Goal: Obtain resource: Obtain resource

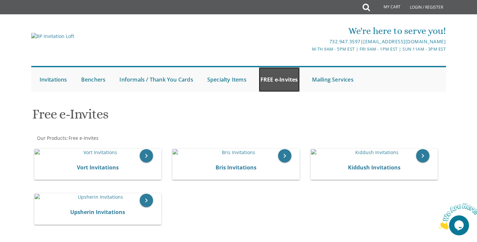
click at [281, 81] on link "FREE e-Invites" at bounding box center [279, 79] width 41 height 25
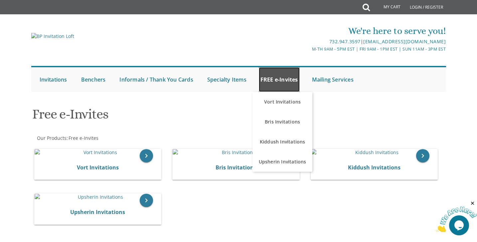
click at [281, 83] on link "FREE e-Invites" at bounding box center [279, 79] width 41 height 25
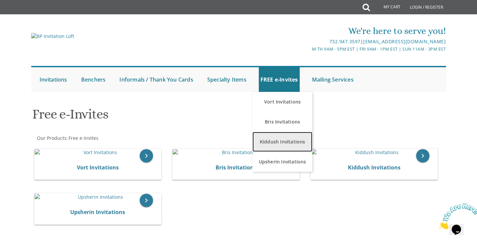
click at [282, 142] on link "Kiddush Invitations" at bounding box center [282, 142] width 60 height 20
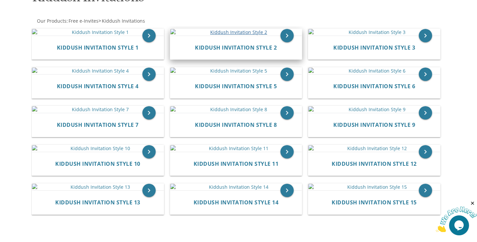
scroll to position [113, 0]
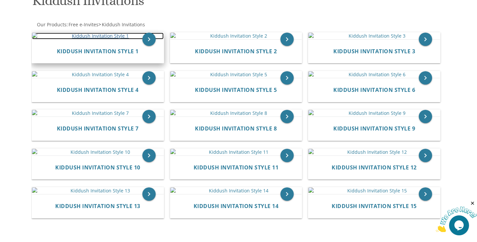
click at [108, 39] on img at bounding box center [98, 36] width 132 height 7
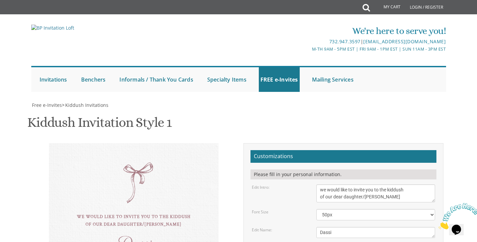
scroll to position [122, 0]
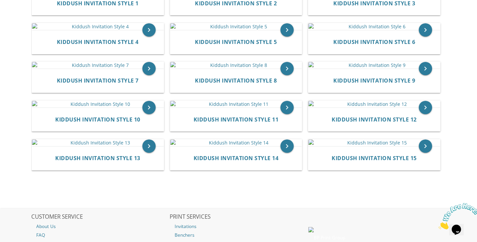
scroll to position [104, 0]
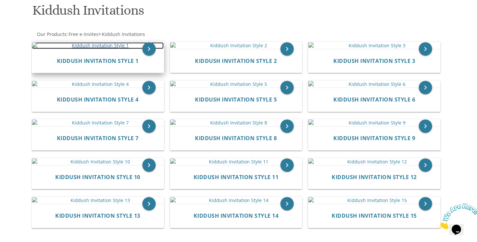
click at [116, 49] on img at bounding box center [98, 45] width 132 height 7
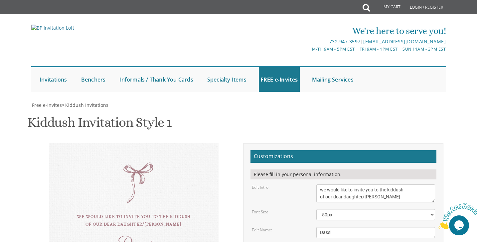
scroll to position [112, 0]
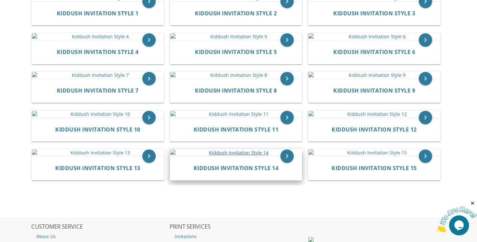
scroll to position [186, 0]
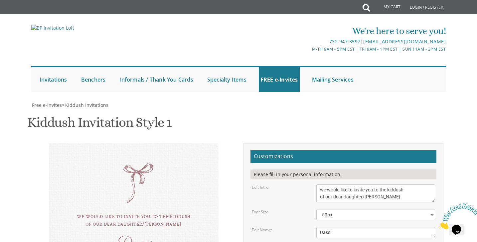
scroll to position [65, 0]
click at [320, 184] on textarea "we would like to invite you to the kiddush of our dear daughter/[PERSON_NAME]" at bounding box center [375, 193] width 119 height 18
click at [367, 184] on textarea "we would like to invite you to the kiddush of our dear daughter/[PERSON_NAME]" at bounding box center [375, 193] width 119 height 18
click at [366, 184] on textarea "we would like to invite you to the kiddush of our dear daughter/[PERSON_NAME]" at bounding box center [375, 193] width 119 height 18
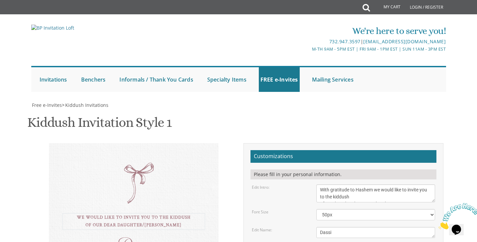
scroll to position [114, 0]
type textarea "With gratitude to Hashem we would like to invite you to the kiddush of our dear…"
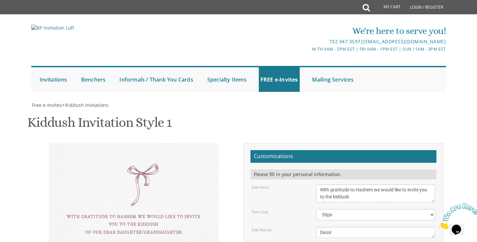
drag, startPoint x: 373, startPoint y: 136, endPoint x: 395, endPoint y: 134, distance: 22.7
type textarea "this shabbos, parshsas Ki Savo 8 sunny brook road, Jackson, NJ"
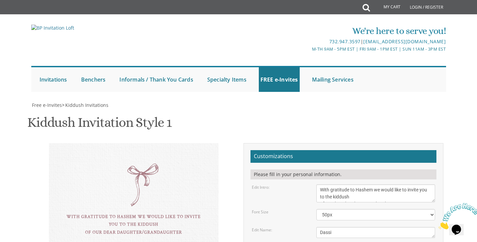
drag, startPoint x: 349, startPoint y: 161, endPoint x: 377, endPoint y: 158, distance: 28.0
type textarea "Avi & Frayda Rogosnitzky Michoel and Chana Friedman Yisroel and Rochel David"
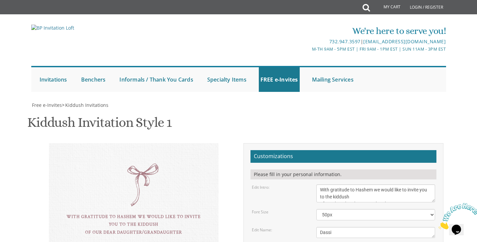
scroll to position [5, 0]
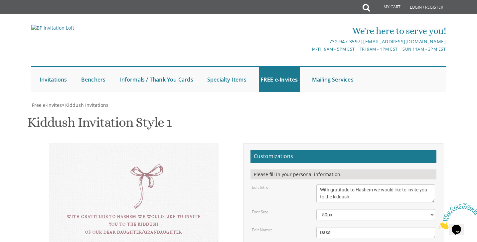
type textarea "this shabbos, parshsas Ki Savo Men: 759 Gail Chambers Rd, Jackson, NJ Ladies: 8…"
drag, startPoint x: 336, startPoint y: 121, endPoint x: 308, endPoint y: 121, distance: 28.3
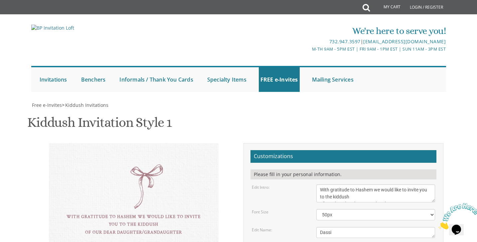
drag, startPoint x: 380, startPoint y: 127, endPoint x: 314, endPoint y: 131, distance: 65.6
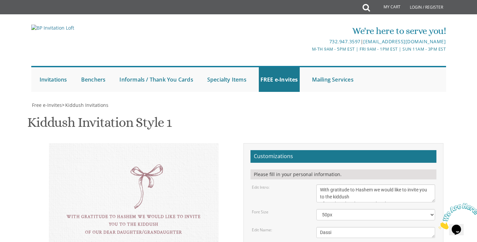
type textarea "Avi & Frayda Rogosnitzky Benny & Cheni Rogosnitzky Chaim Meir & Yocheved Rosenb…"
drag, startPoint x: 337, startPoint y: 120, endPoint x: 311, endPoint y: 120, distance: 25.6
click at [311, 227] on div "Dassi" at bounding box center [375, 232] width 129 height 11
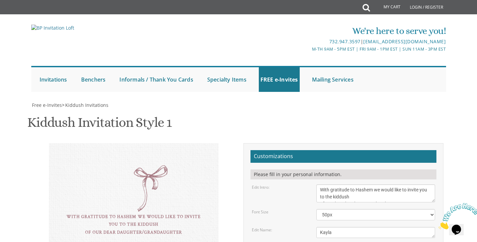
click at [293, 227] on div "Edit Name:" at bounding box center [279, 230] width 65 height 6
click at [340, 227] on textarea "Dassi" at bounding box center [375, 232] width 119 height 11
type textarea "Kayla"
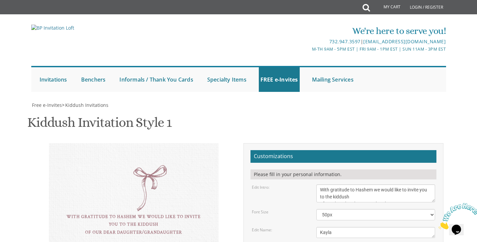
click at [378, 184] on textarea "we would like to invite you to the kiddush of our dear daughter/grandaughter" at bounding box center [375, 193] width 119 height 18
click at [295, 209] on div "Font Size" at bounding box center [279, 212] width 65 height 6
click at [320, 184] on textarea "we would like to invite you to the kiddush of our dear daughter/grandaughter" at bounding box center [375, 193] width 119 height 18
click at [283, 184] on div "Edit Intro: we would like to invite you to the kiddush of our dear daughter/gra…" at bounding box center [344, 193] width 194 height 18
click at [377, 184] on textarea "we would like to invite you to the kiddush of our dear daughter/grandaughter" at bounding box center [375, 193] width 119 height 18
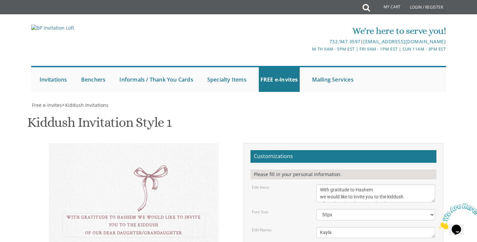
type textarea "With gratitude to Hashem we would like to invite you to the kiddush of our dear…"
drag, startPoint x: 380, startPoint y: 143, endPoint x: 313, endPoint y: 144, distance: 67.5
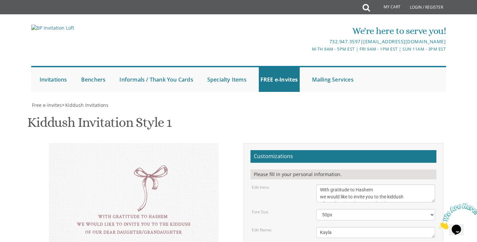
scroll to position [130, 0]
paste textarea "Shaya & Shulamis Lebovits"
type textarea "Avi & [PERSON_NAME] & [PERSON_NAME] [PERSON_NAME] & [PERSON_NAME] [PERSON_NAME]…"
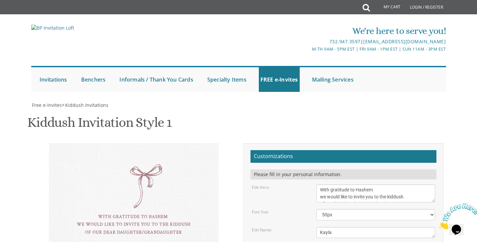
type input "[EMAIL_ADDRESS][DOMAIN_NAME]"
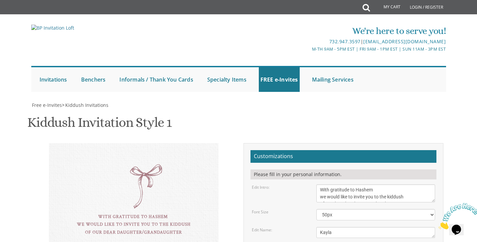
scroll to position [44, 0]
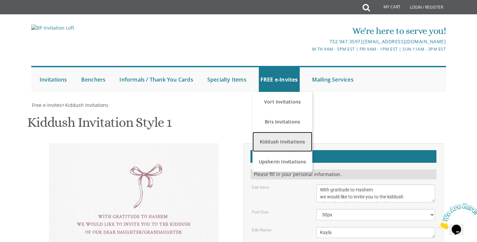
click at [281, 132] on link "Kiddush Invitations" at bounding box center [282, 142] width 60 height 20
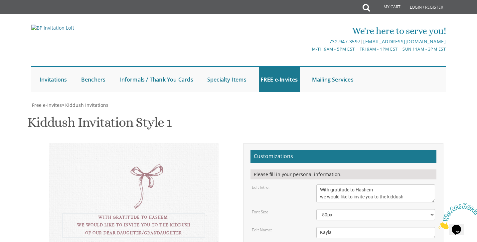
scroll to position [7, 0]
drag, startPoint x: 322, startPoint y: 145, endPoint x: 427, endPoint y: 168, distance: 108.2
click at [154, 143] on div "With gratitude to Hashem we would like to invite you to the kiddush of our dear…" at bounding box center [134, 240] width 170 height 194
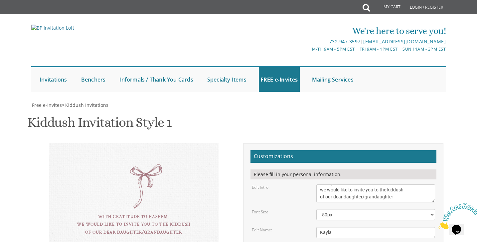
drag, startPoint x: 150, startPoint y: 46, endPoint x: 128, endPoint y: 46, distance: 22.0
click at [128, 143] on div "With gratitude to Hashem we would like to invite you to the kiddush of our dear…" at bounding box center [134, 240] width 170 height 194
click at [220, 143] on div "With gratitude to Hashem we would like to invite you to the kiddush of our dear…" at bounding box center [134, 240] width 200 height 194
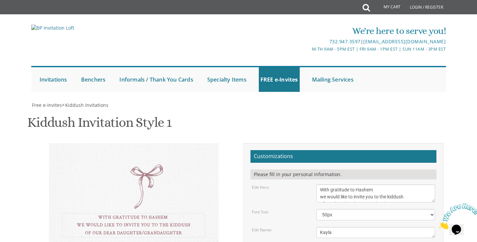
scroll to position [7, 0]
drag, startPoint x: 320, startPoint y: 108, endPoint x: 402, endPoint y: 124, distance: 83.3
drag, startPoint x: 320, startPoint y: 168, endPoint x: 397, endPoint y: 191, distance: 80.4
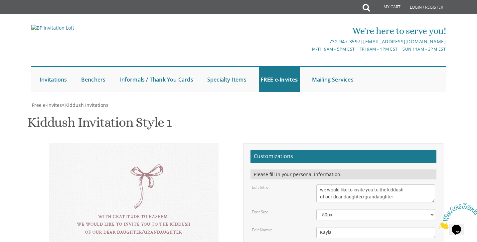
scroll to position [14, 0]
drag, startPoint x: 320, startPoint y: 187, endPoint x: 380, endPoint y: 213, distance: 65.1
click at [393, 184] on textarea "we would like to invite you to the kiddush of our dear daughter/grandaughter" at bounding box center [375, 193] width 119 height 18
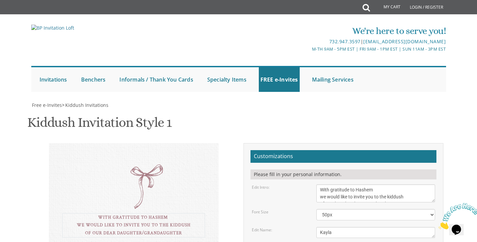
scroll to position [7, 0]
drag, startPoint x: 319, startPoint y: 120, endPoint x: 421, endPoint y: 152, distance: 106.2
drag, startPoint x: 321, startPoint y: 181, endPoint x: 400, endPoint y: 203, distance: 82.1
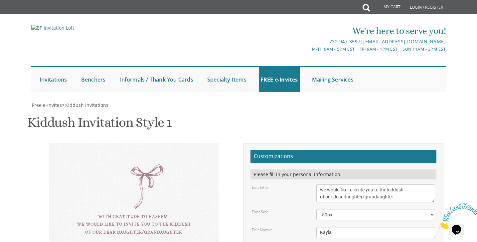
scroll to position [0, 0]
drag, startPoint x: 321, startPoint y: 208, endPoint x: 390, endPoint y: 233, distance: 73.6
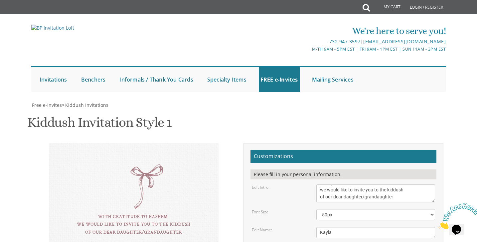
drag, startPoint x: 320, startPoint y: 208, endPoint x: 379, endPoint y: 242, distance: 68.5
click at [379, 241] on html "My Cart Total: View Cart Item(s) Submit My Cart Total: View Cart Item(s) Login …" at bounding box center [238, 121] width 477 height 242
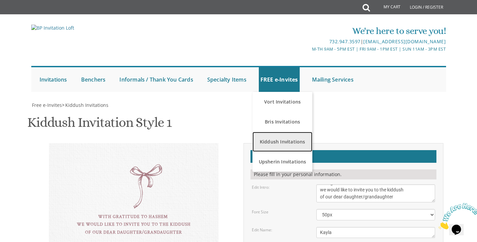
click at [281, 148] on link "Kiddush Invitations" at bounding box center [282, 142] width 60 height 20
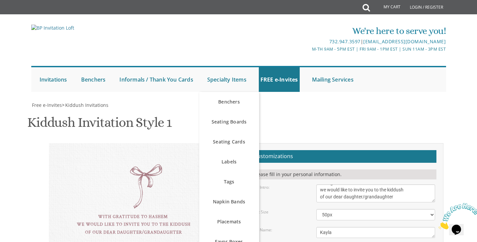
scroll to position [22, 0]
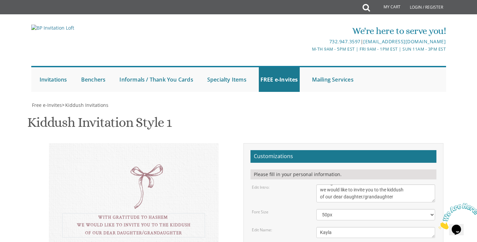
click at [367, 184] on textarea "we would like to invite you to the kiddush of our dear daughter/grandaughter" at bounding box center [375, 193] width 119 height 18
drag, startPoint x: 321, startPoint y: 170, endPoint x: 407, endPoint y: 200, distance: 91.6
drag, startPoint x: 319, startPoint y: 161, endPoint x: 388, endPoint y: 198, distance: 78.6
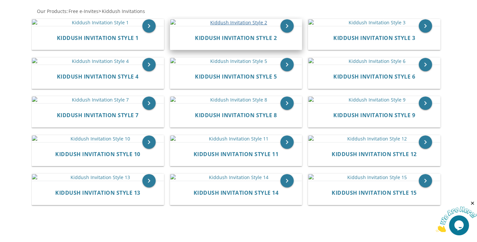
scroll to position [103, 0]
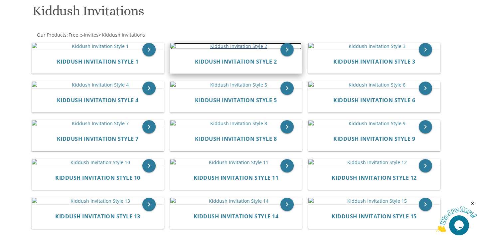
click at [207, 50] on img at bounding box center [236, 46] width 132 height 7
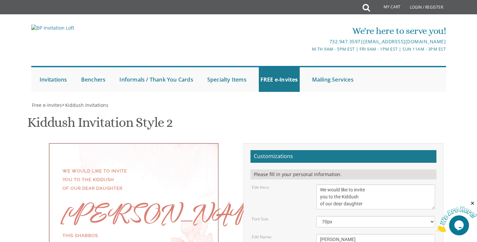
scroll to position [96, 0]
drag, startPoint x: 320, startPoint y: 92, endPoint x: 381, endPoint y: 123, distance: 68.0
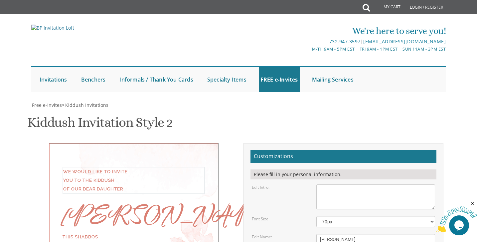
type textarea "v"
paste textarea "With gratitude to Hashem we would like to invite you to the kiddush of our dear…"
type textarea "With gratitude to Hashem we would like to invite you to the kiddush of our dear…"
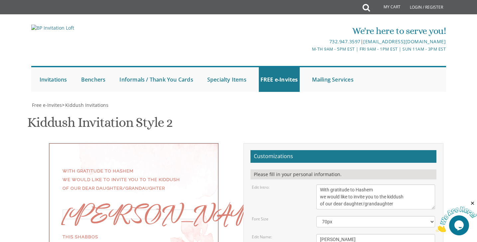
click at [356, 234] on textarea "[PERSON_NAME]" at bounding box center [375, 239] width 119 height 11
drag, startPoint x: 355, startPoint y: 141, endPoint x: 302, endPoint y: 141, distance: 53.5
click at [302, 234] on div "Edit Name: [PERSON_NAME]" at bounding box center [344, 239] width 194 height 11
type textarea "Kayla"
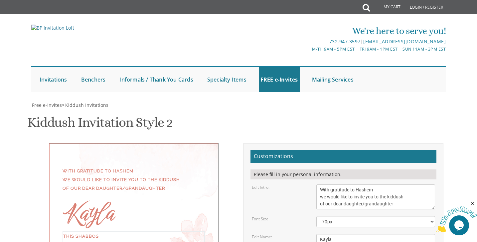
scroll to position [54, 0]
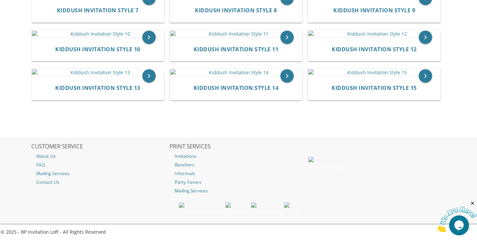
scroll to position [312, 0]
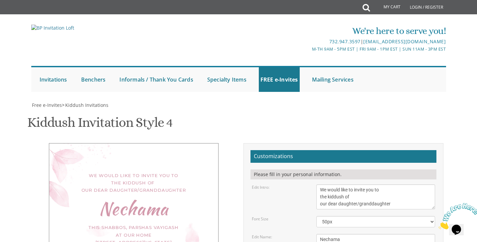
scroll to position [89, 0]
drag, startPoint x: 320, startPoint y: 100, endPoint x: 414, endPoint y: 113, distance: 94.3
click at [414, 184] on textarea "We would like to invite you to the kiddush of our dear daughter/granddaughter" at bounding box center [375, 196] width 119 height 25
paste textarea "ith gratitude to Hashem we would like to invite you to the kiddush of our dear …"
type textarea "With gratitude to Hashem we would like to invite you to the kiddush of our dear…"
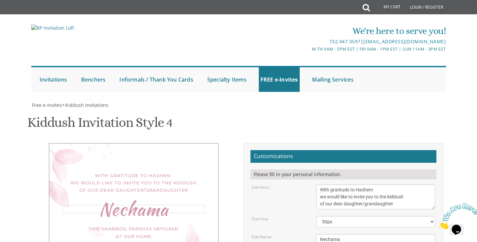
drag, startPoint x: 344, startPoint y: 148, endPoint x: 290, endPoint y: 153, distance: 54.5
click at [290, 234] on div "Edit Name: [GEOGRAPHIC_DATA]" at bounding box center [344, 239] width 194 height 11
drag, startPoint x: 339, startPoint y: 151, endPoint x: 307, endPoint y: 151, distance: 32.6
click at [307, 234] on div "Edit Name: [GEOGRAPHIC_DATA]" at bounding box center [344, 239] width 194 height 11
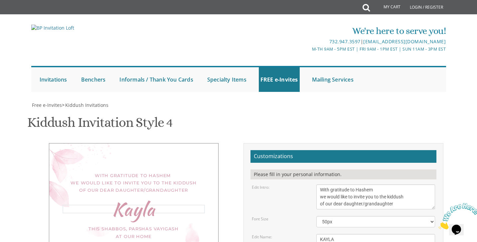
type textarea "KAYLA"
drag, startPoint x: 319, startPoint y: 167, endPoint x: 390, endPoint y: 206, distance: 80.7
paste textarea "this shabbos, parshsas Ki [PERSON_NAME] Men: [STREET_ADDRESS][PERSON_NAME][PERS…"
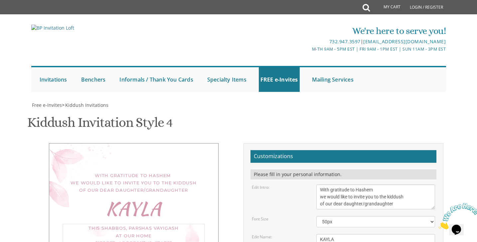
type textarea "this shabbos, parshsas Ki [PERSON_NAME] Men: [STREET_ADDRESS][PERSON_NAME][PERS…"
drag, startPoint x: 318, startPoint y: 181, endPoint x: 388, endPoint y: 209, distance: 75.3
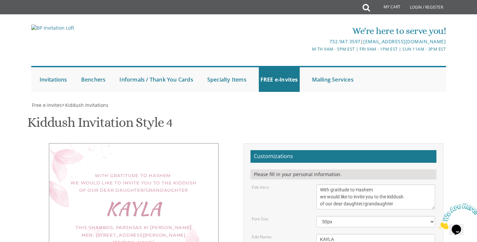
paste textarea "Avi & [PERSON_NAME] & [PERSON_NAME] [PERSON_NAME] & [PERSON_NAME] [PERSON_NAME]…"
type textarea "Avi & [PERSON_NAME] & [PERSON_NAME] [PERSON_NAME] & [PERSON_NAME] [PERSON_NAME]…"
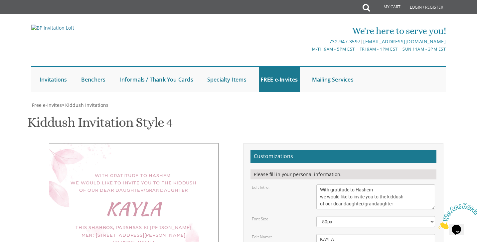
type input "[EMAIL_ADDRESS][DOMAIN_NAME]"
drag, startPoint x: 322, startPoint y: 131, endPoint x: 409, endPoint y: 160, distance: 91.9
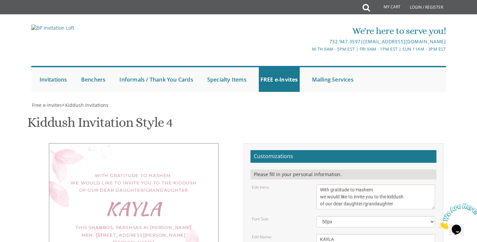
drag, startPoint x: 406, startPoint y: 146, endPoint x: 325, endPoint y: 120, distance: 85.6
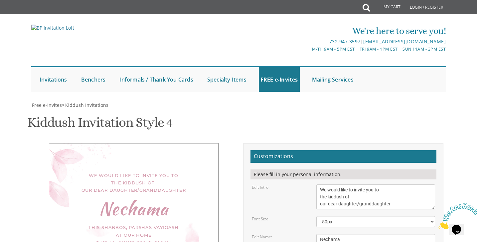
scroll to position [93, 0]
click at [294, 184] on div "Edit Intro: We would like to invite you to the kiddush of our dear daughter/gra…" at bounding box center [344, 196] width 194 height 25
drag, startPoint x: 321, startPoint y: 93, endPoint x: 382, endPoint y: 105, distance: 62.4
click at [331, 184] on textarea "We would like to invite you to the kiddush of our dear daughter/granddaughter" at bounding box center [375, 196] width 119 height 25
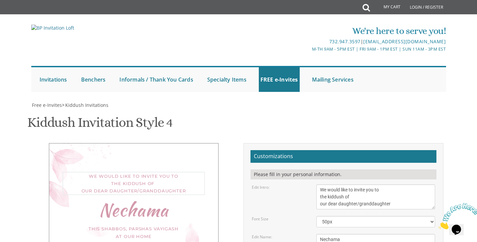
click at [413, 184] on textarea "We would like to invite you to the kiddush of our dear daughter/granddaughter" at bounding box center [375, 196] width 119 height 25
click at [323, 184] on textarea "We would like to invite you to the kiddush of our dear daughter/granddaughter" at bounding box center [375, 196] width 119 height 25
drag, startPoint x: 321, startPoint y: 94, endPoint x: 397, endPoint y: 113, distance: 78.2
click at [397, 184] on textarea "We would like to invite you to the kiddush of our dear daughter/granddaughter" at bounding box center [375, 196] width 119 height 25
paste textarea "ith gratitude to Hashem we would like to invite you to the kiddush of our dear …"
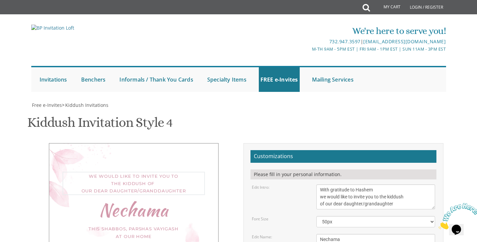
type textarea "With gratitude to Hashem we would like to invite you to the kiddush of our dear…"
click at [293, 184] on div "Edit Intro: We would like to invite you to the kiddush of our dear daughter/gra…" at bounding box center [344, 196] width 194 height 25
drag, startPoint x: 349, startPoint y: 145, endPoint x: 298, endPoint y: 141, distance: 51.7
click at [298, 234] on div "Edit Name: [GEOGRAPHIC_DATA]" at bounding box center [344, 239] width 194 height 11
type textarea "Kayla"
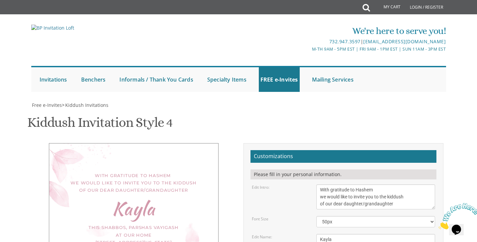
drag, startPoint x: 322, startPoint y: 159, endPoint x: 359, endPoint y: 190, distance: 48.0
drag, startPoint x: 319, startPoint y: 160, endPoint x: 374, endPoint y: 194, distance: 64.5
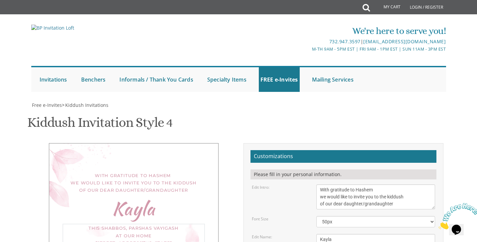
paste textarea "this shabbos, parshsas Ki [PERSON_NAME] Men: [STREET_ADDRESS][PERSON_NAME][PERS…"
type textarea "this shabbos, parshsas Ki [PERSON_NAME] Men: [STREET_ADDRESS][PERSON_NAME][PERS…"
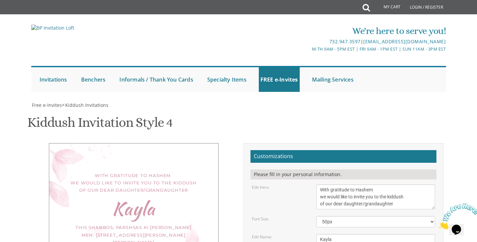
scroll to position [176, 0]
drag, startPoint x: 320, startPoint y: 119, endPoint x: 478, endPoint y: 145, distance: 159.8
click at [477, 145] on html "My Cart Total: View Cart Item(s) Submit My Cart Total: View Cart Item(s) Login …" at bounding box center [238, 121] width 477 height 242
paste textarea "Avi & [PERSON_NAME] & [PERSON_NAME] [PERSON_NAME] & [PERSON_NAME] [PERSON_NAME]…"
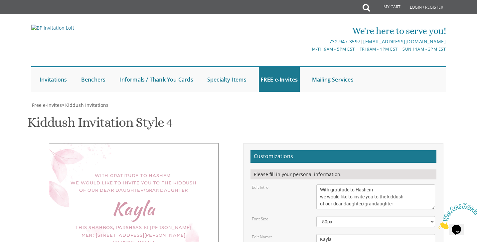
type textarea "Avi & [PERSON_NAME] & [PERSON_NAME] [PERSON_NAME] & [PERSON_NAME] [PERSON_NAME]…"
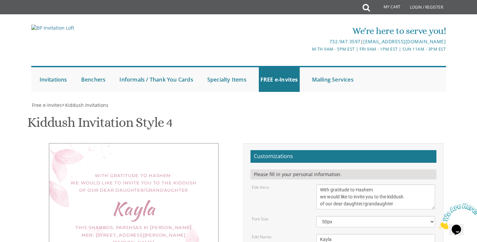
type input "shulamislebo@gmail.com"
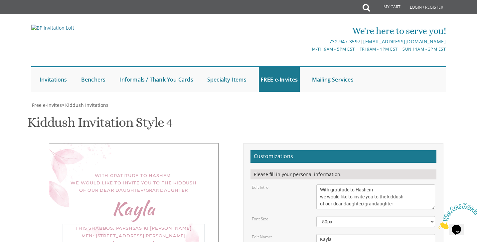
type textarea "this shabbos, parshas Ki Savo Men: 759 Gail Chambers Rd, Jackson, NJ Ladies: 8 …"
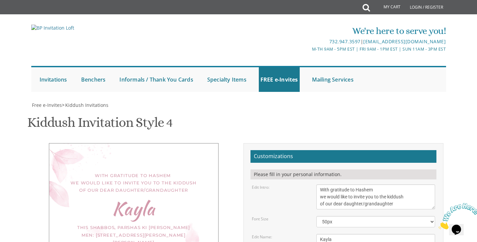
scroll to position [117, 0]
